Goal: Transaction & Acquisition: Purchase product/service

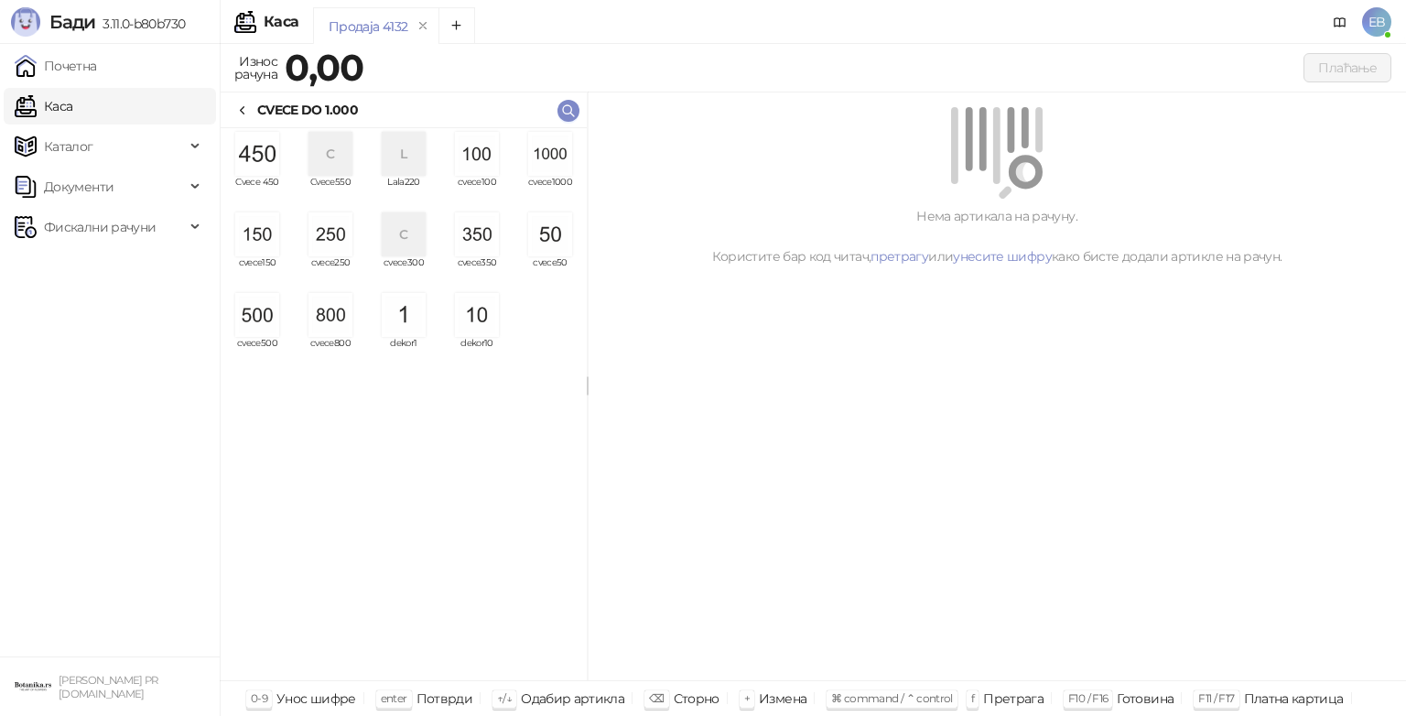
click at [565, 144] on img "grid" at bounding box center [550, 154] width 44 height 44
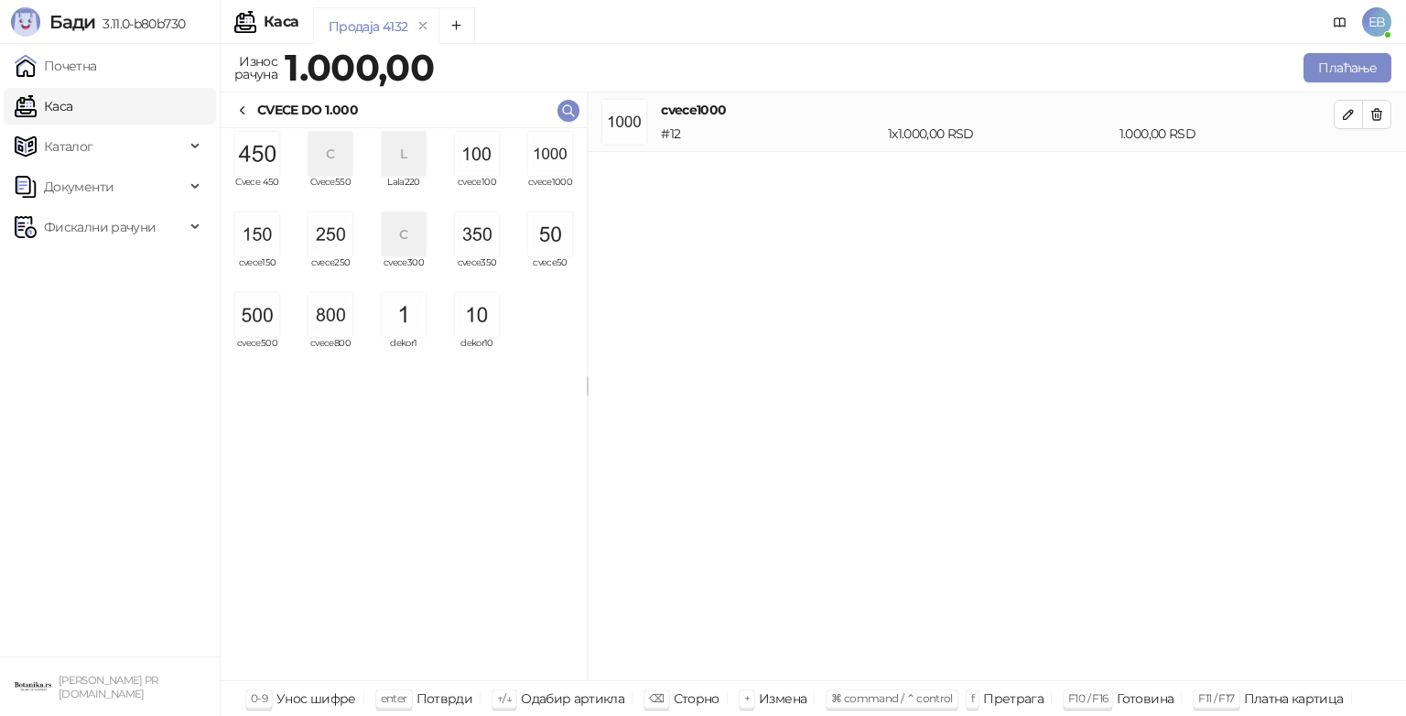
click at [259, 331] on img "grid" at bounding box center [257, 315] width 44 height 44
click at [265, 154] on img "grid" at bounding box center [257, 154] width 44 height 44
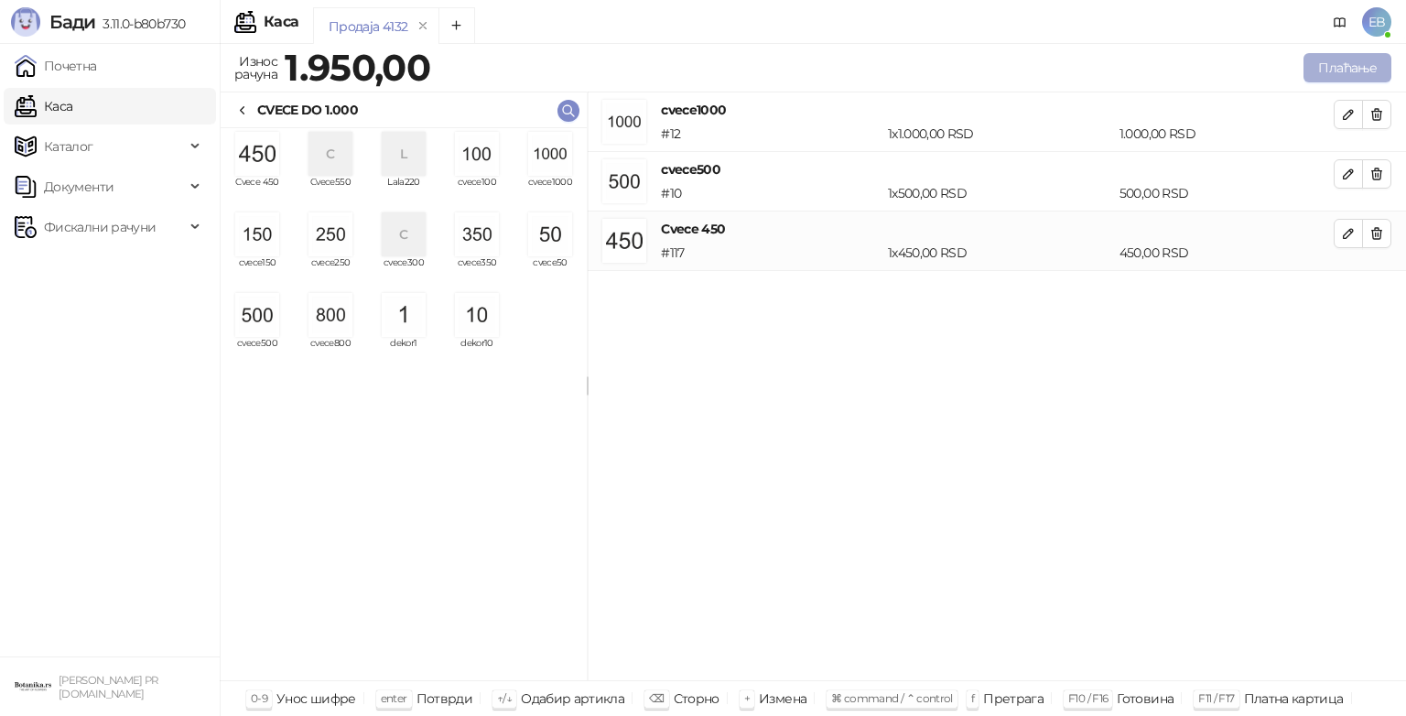
click at [1336, 65] on button "Плаћање" at bounding box center [1347, 67] width 88 height 29
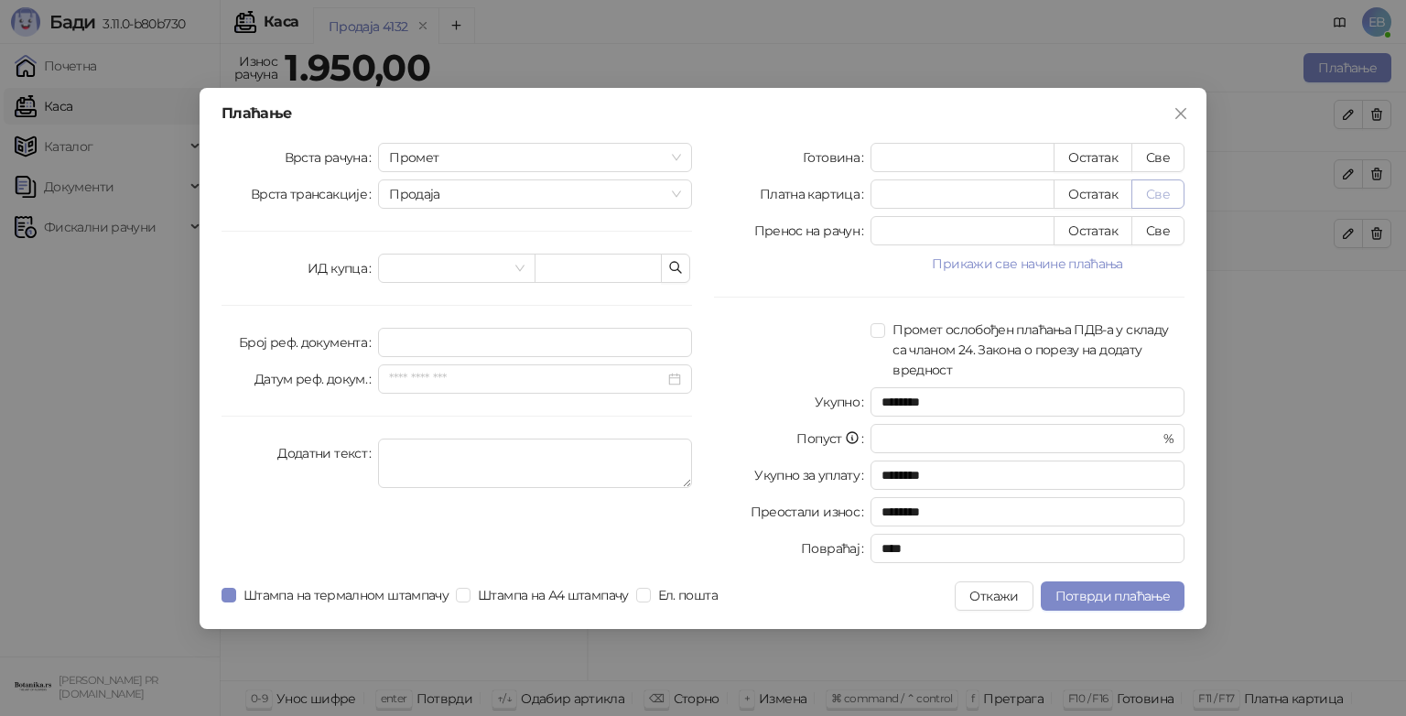
click at [1162, 198] on button "Све" at bounding box center [1157, 193] width 53 height 29
type input "****"
click at [1115, 597] on span "Потврди плаћање" at bounding box center [1112, 596] width 114 height 16
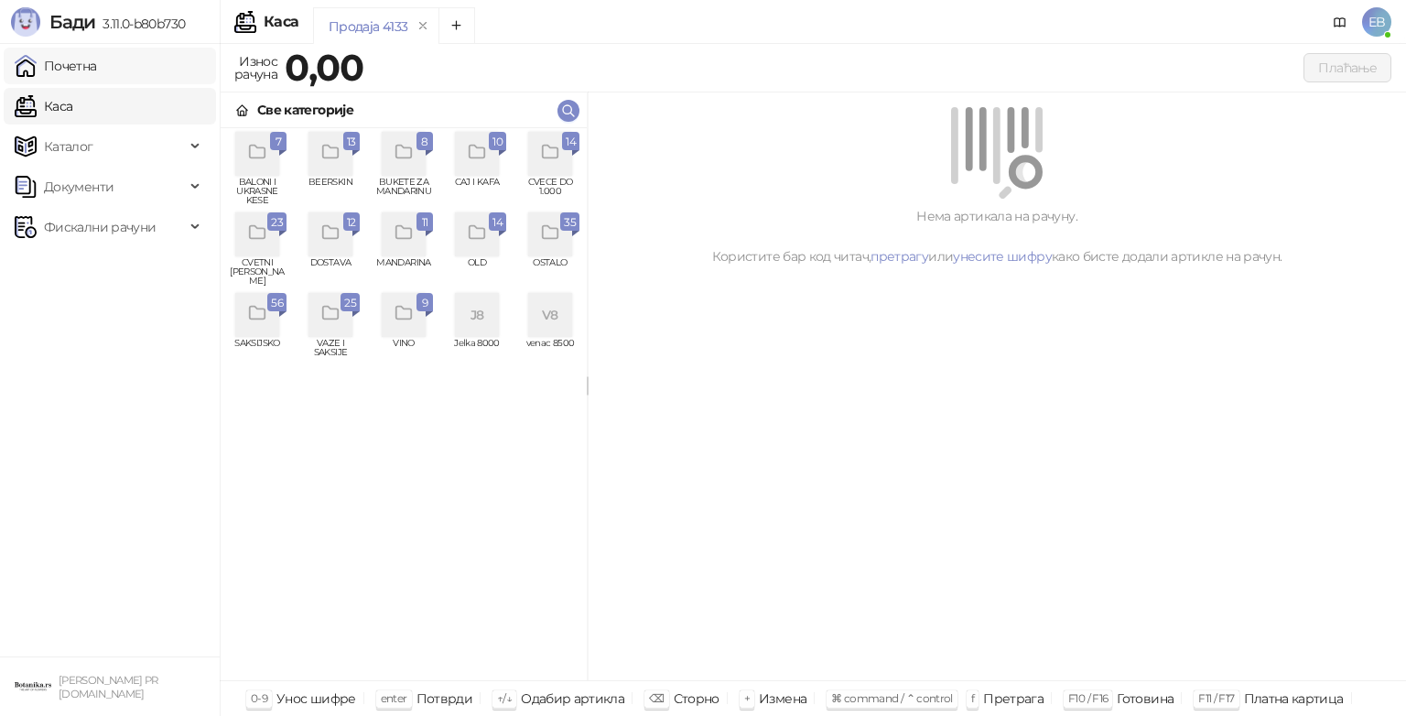
click at [39, 58] on link "Почетна" at bounding box center [56, 66] width 82 height 37
